Goal: Book appointment/travel/reservation

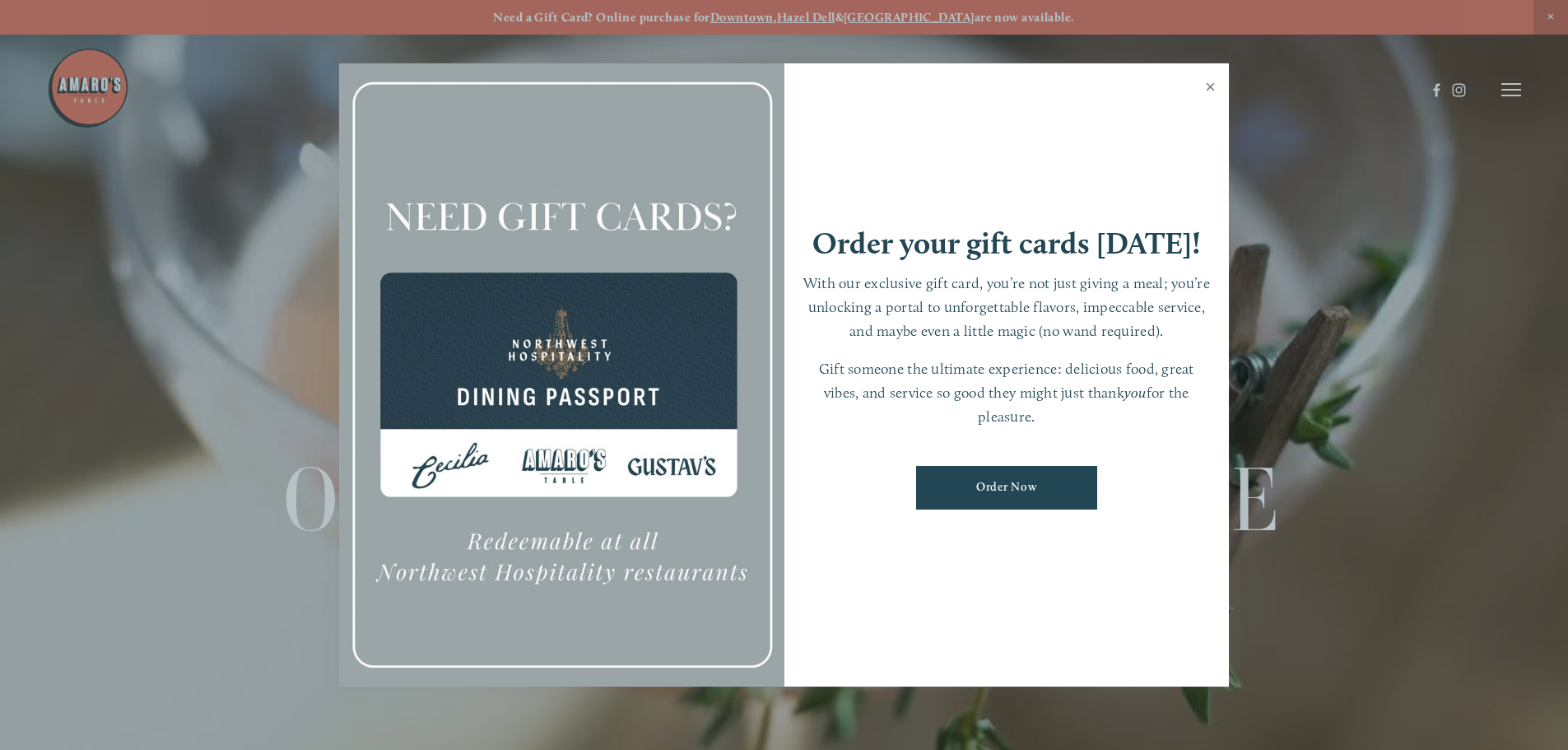
click at [1210, 80] on link "Close" at bounding box center [1210, 88] width 32 height 46
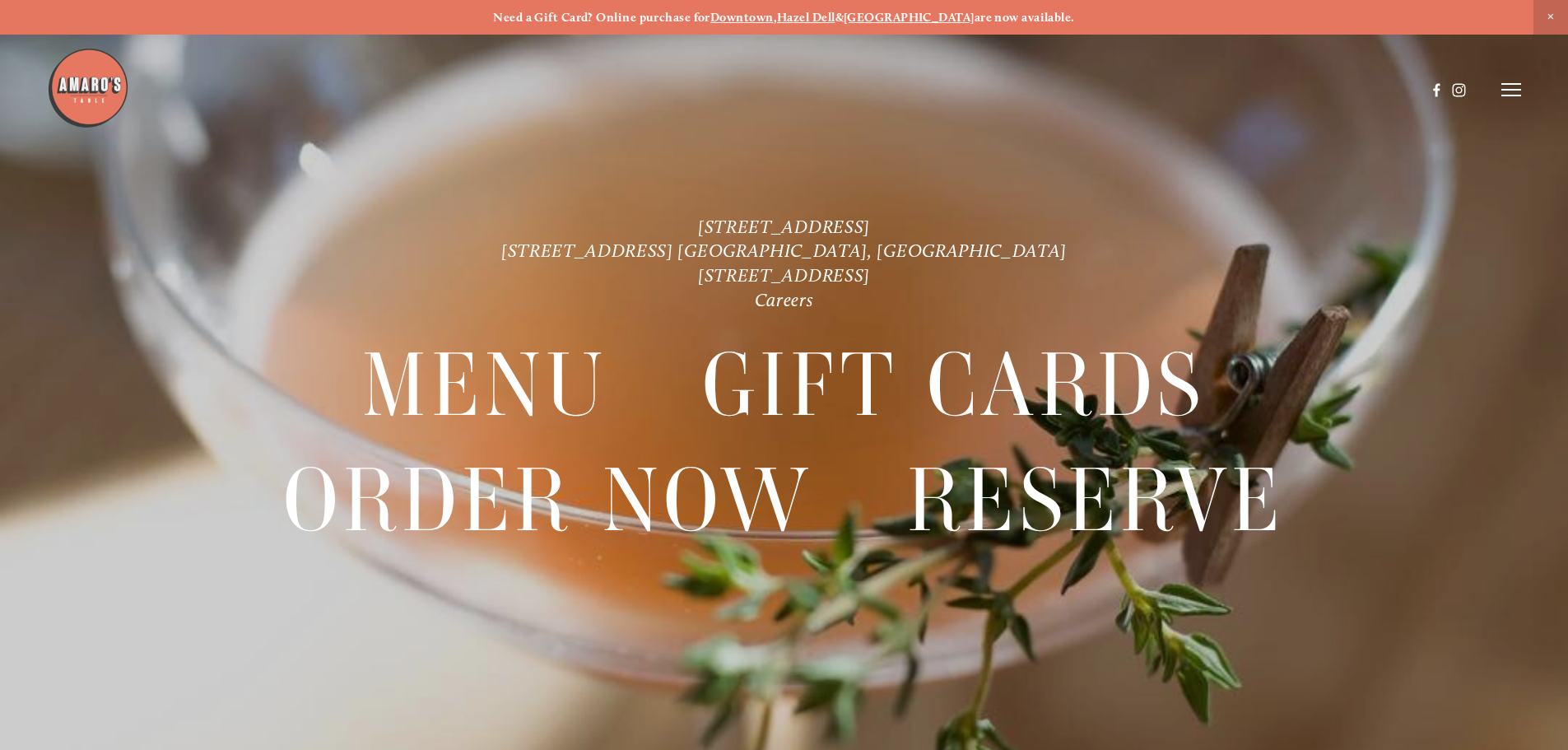
click at [1501, 86] on icon at bounding box center [1511, 90] width 20 height 15
click at [1408, 93] on span "Reserve" at bounding box center [1391, 89] width 43 height 16
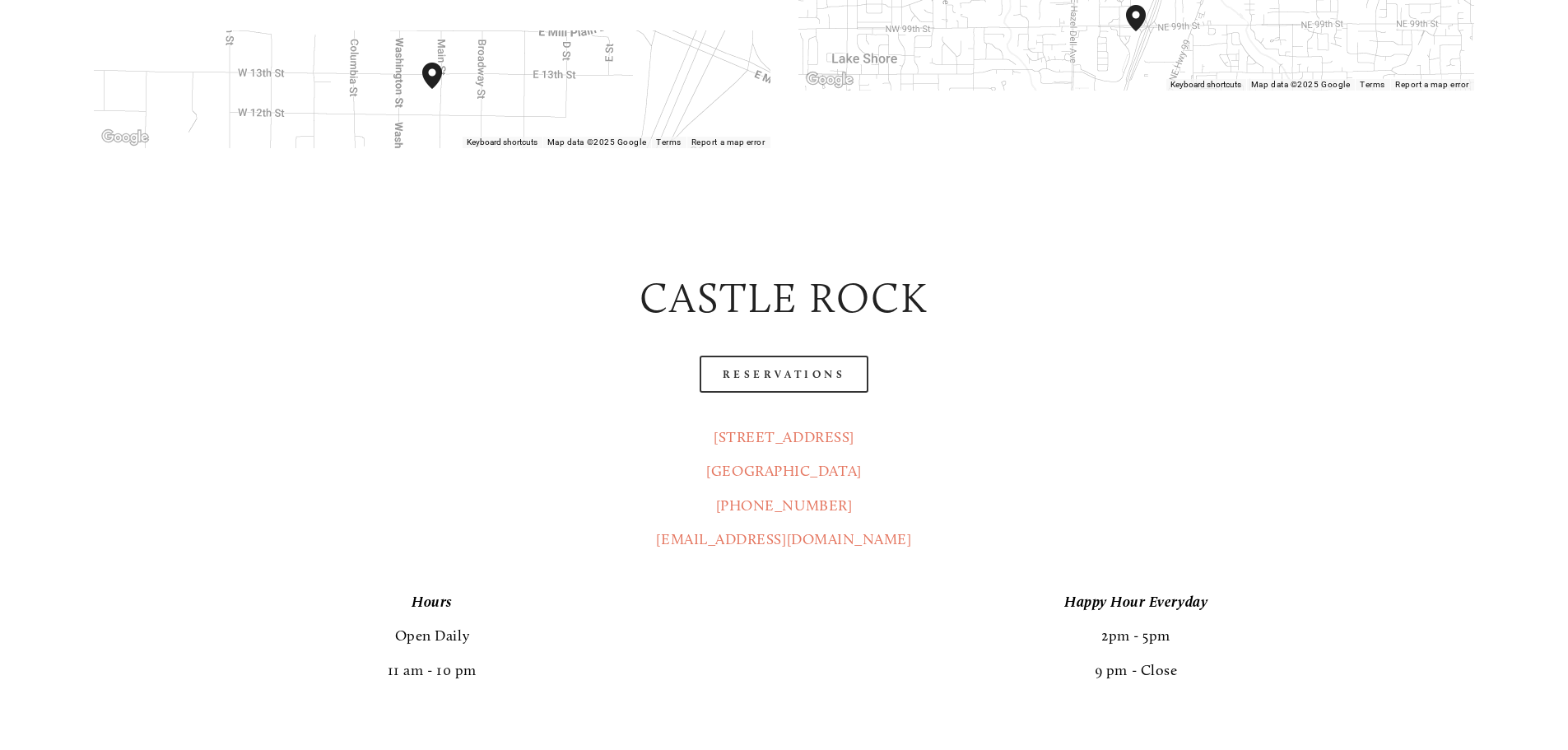
scroll to position [797, 0]
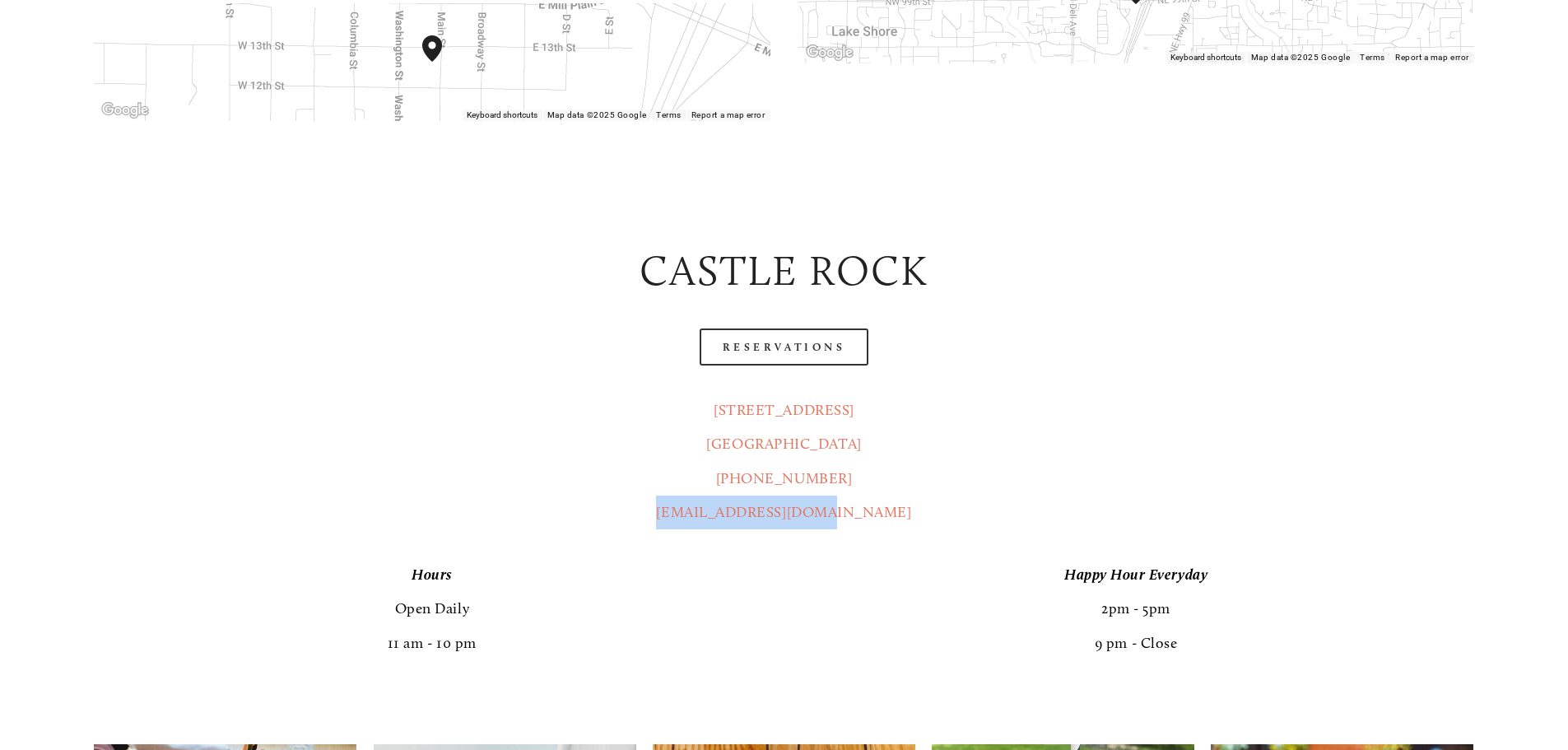
drag, startPoint x: 861, startPoint y: 454, endPoint x: 702, endPoint y: 460, distance: 159.1
click at [702, 460] on p "[STREET_ADDRESS] (360) 967-2333 [EMAIL_ADDRESS][DOMAIN_NAME]" at bounding box center [783, 462] width 1379 height 137
copy link "[EMAIL_ADDRESS][DOMAIN_NAME]"
click at [777, 328] on link "Reservations" at bounding box center [784, 346] width 170 height 37
